Goal: Task Accomplishment & Management: Complete application form

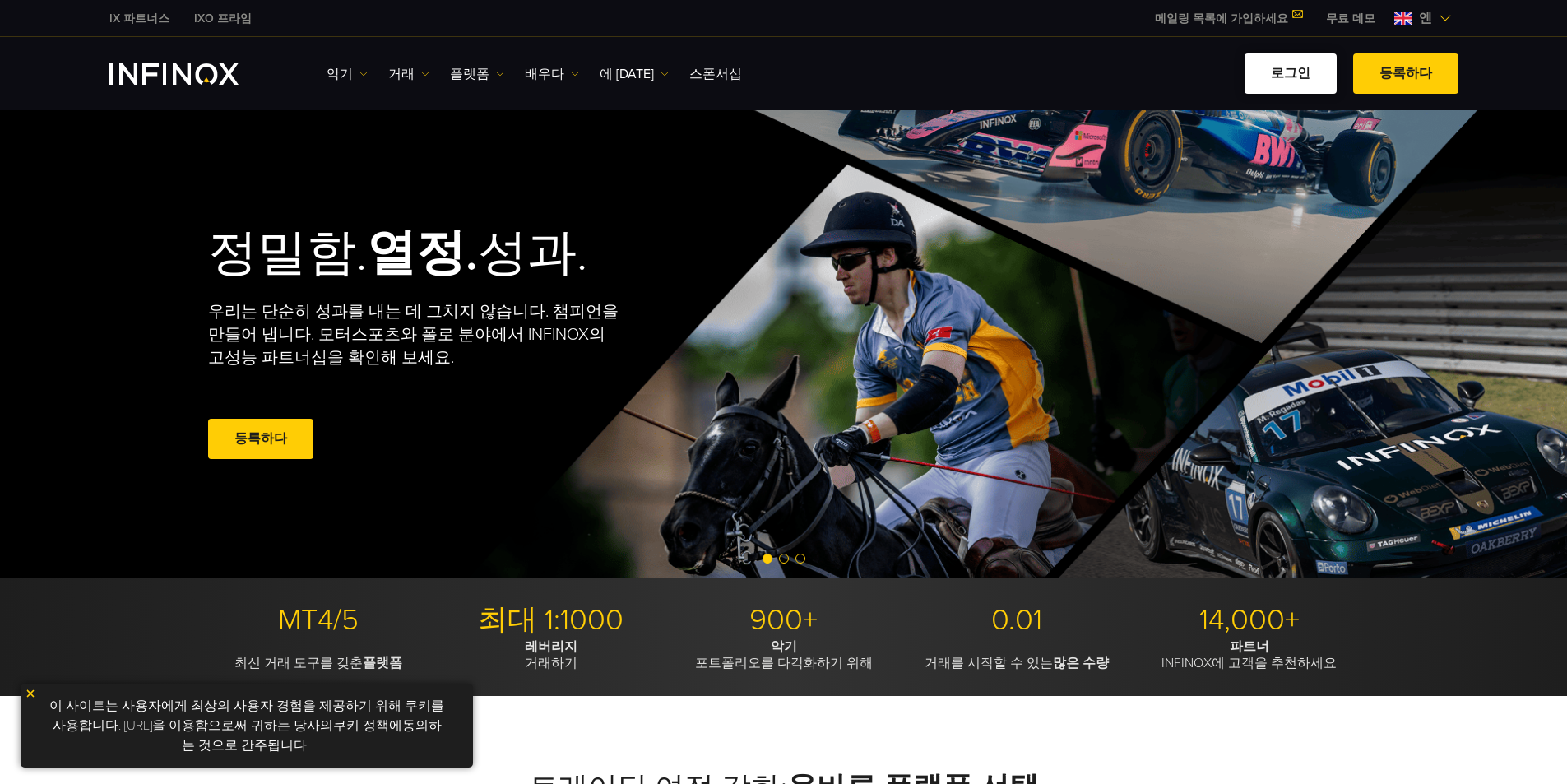
click at [1308, 67] on font "로그인" at bounding box center [1290, 73] width 39 height 17
click at [1311, 73] on font "로그인" at bounding box center [1290, 73] width 39 height 17
click at [1295, 75] on font "로그인" at bounding box center [1290, 73] width 39 height 17
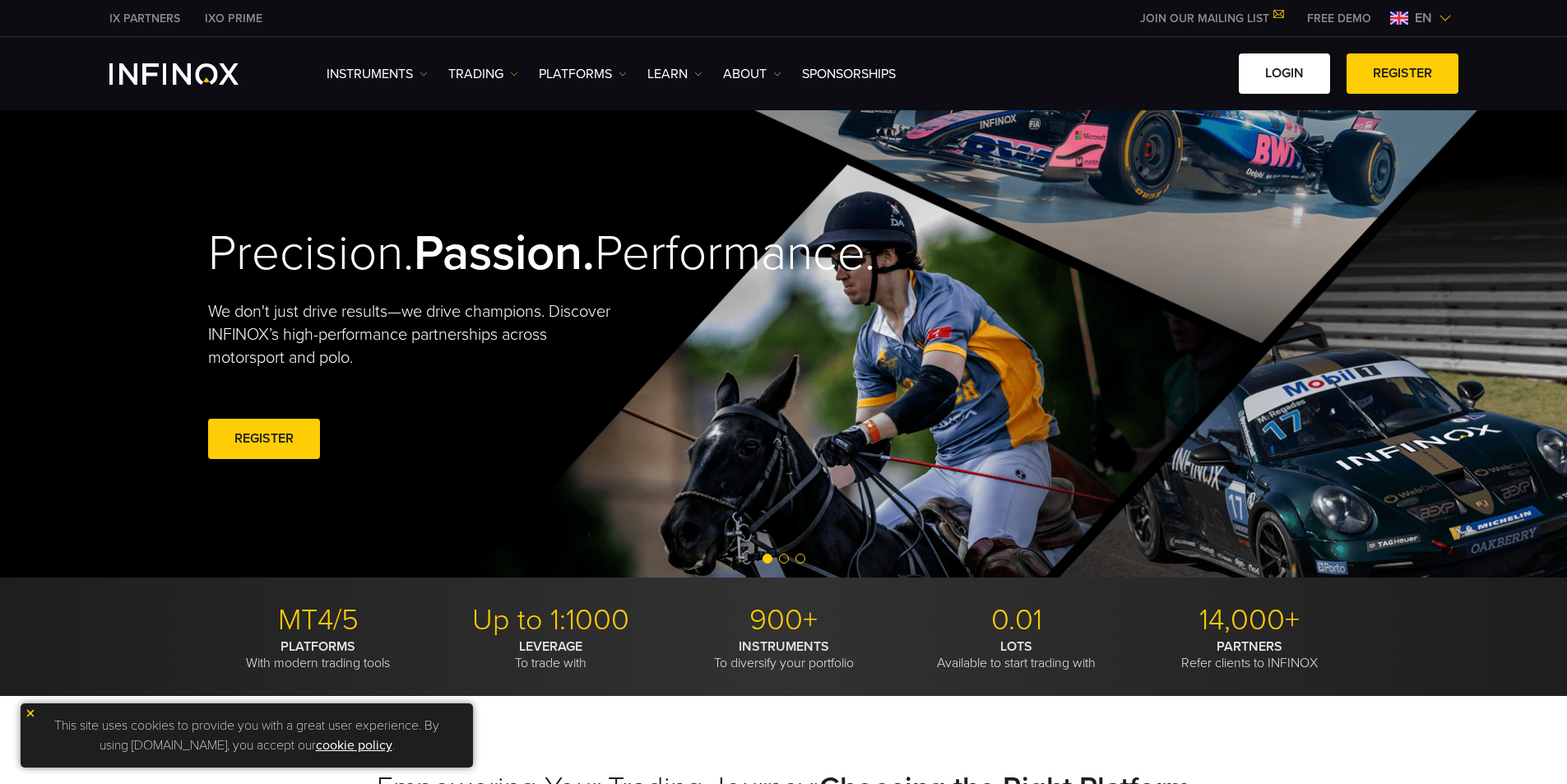
click at [1264, 76] on link "LOGIN" at bounding box center [1285, 73] width 91 height 40
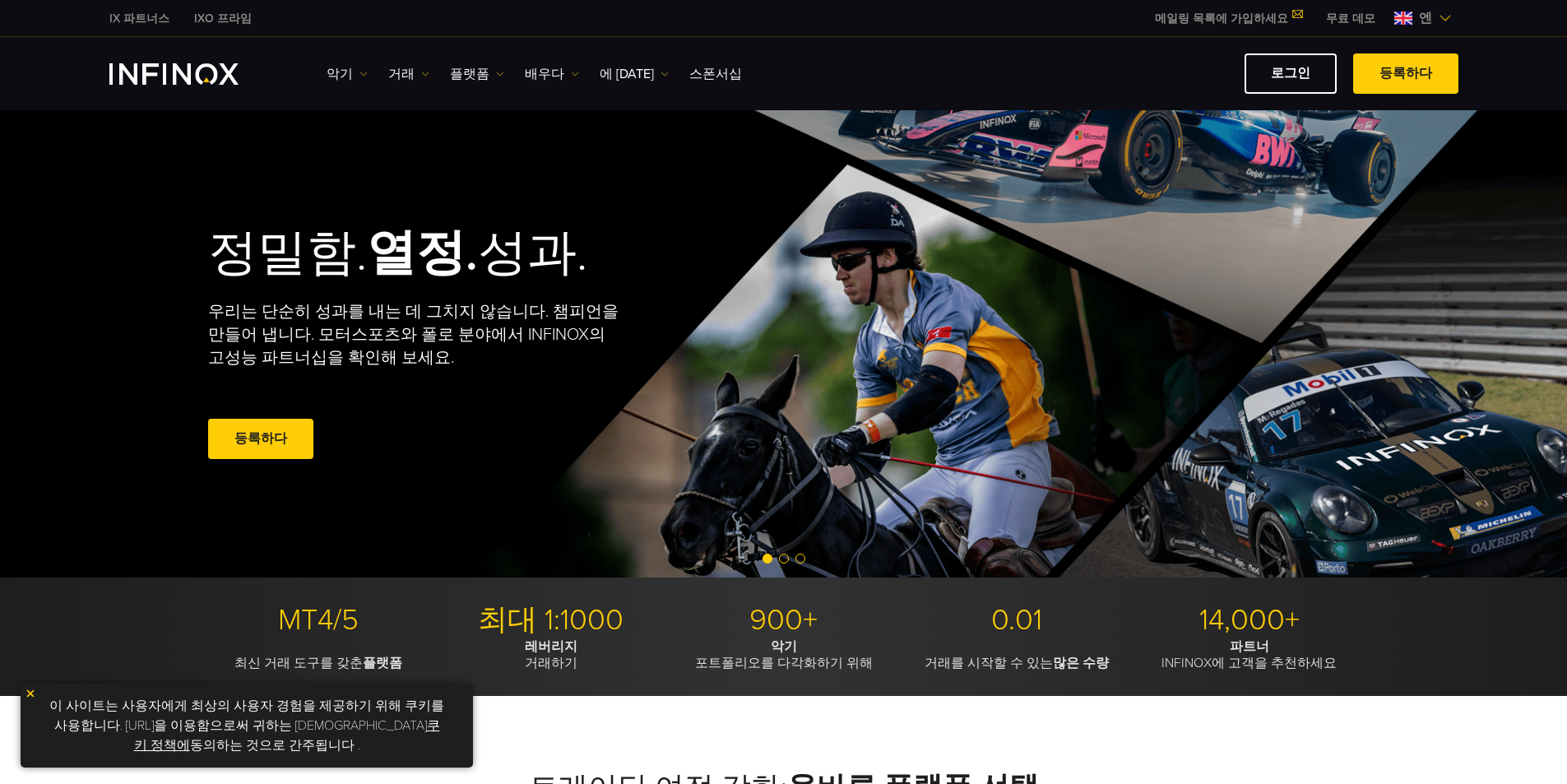
click at [1415, 68] on link "등록하다" at bounding box center [1406, 73] width 105 height 40
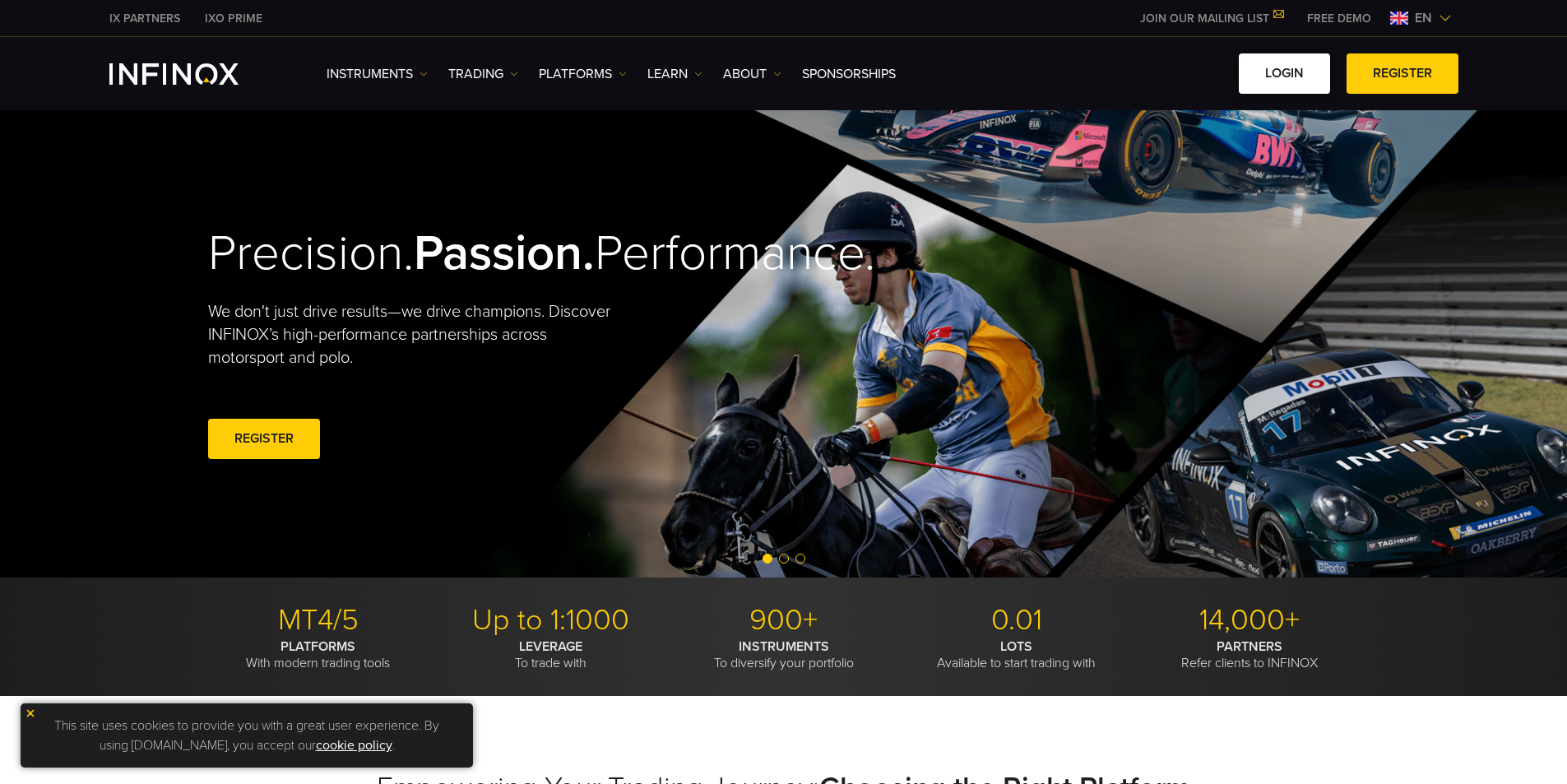
click at [1284, 73] on link "LOGIN" at bounding box center [1285, 73] width 91 height 40
